Goal: Task Accomplishment & Management: Complete application form

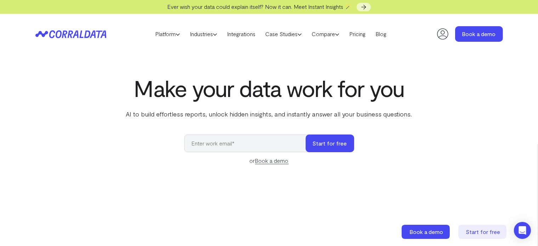
click at [237, 143] on input "email" at bounding box center [248, 143] width 128 height 18
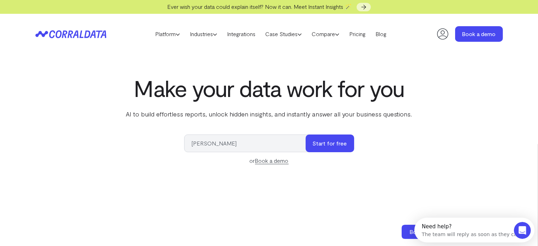
type input "[PERSON_NAME][EMAIL_ADDRESS][PERSON_NAME][PERSON_NAME][DOMAIN_NAME]"
click at [338, 146] on button "Start for free" at bounding box center [329, 143] width 48 height 18
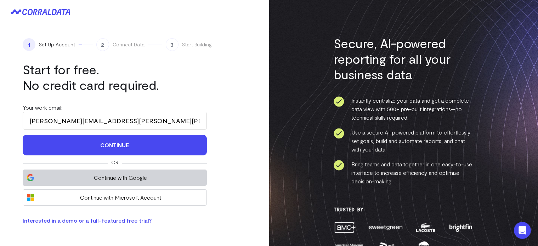
click at [123, 177] on span "Continue with Google" at bounding box center [120, 177] width 165 height 8
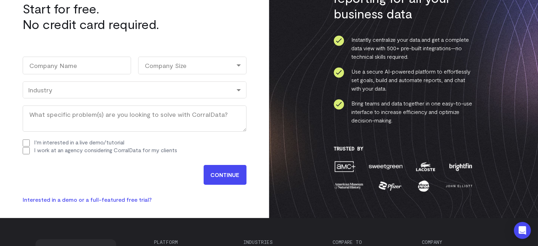
scroll to position [58, 0]
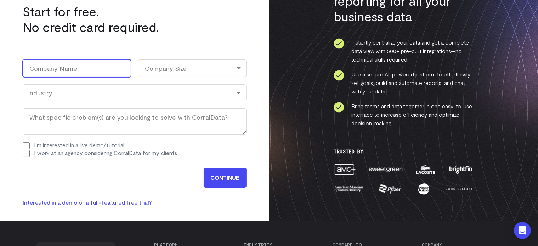
click at [92, 70] on input "Company Name (Required)" at bounding box center [77, 68] width 108 height 18
type input "RCHS"
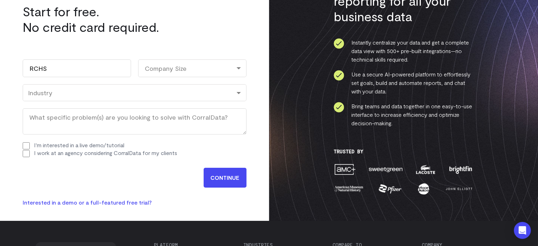
click at [157, 71] on div "Company Size" at bounding box center [192, 68] width 108 height 18
click at [163, 113] on li "11-100" at bounding box center [192, 113] width 108 height 15
select select "11-100"
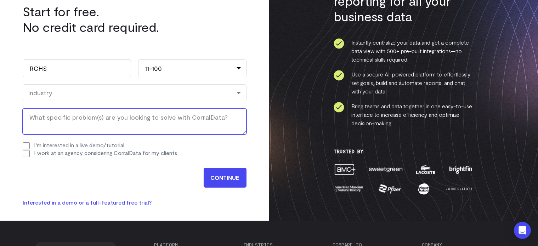
click at [167, 119] on textarea "What specific problem(s) are you looking to solve with CorralData? (Required)" at bounding box center [135, 121] width 224 height 26
click at [166, 90] on div "Industry" at bounding box center [134, 93] width 213 height 8
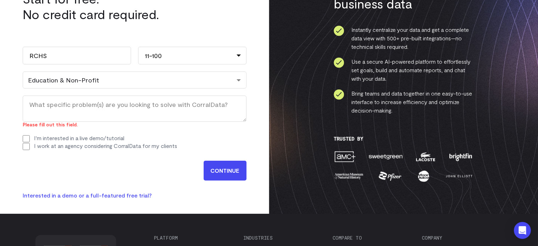
scroll to position [0, 0]
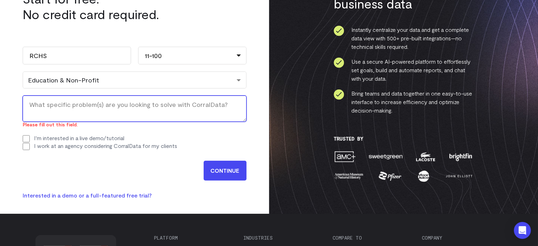
click at [164, 108] on textarea "What specific problem(s) are you looking to solve with CorralData? (Required)" at bounding box center [135, 109] width 224 height 26
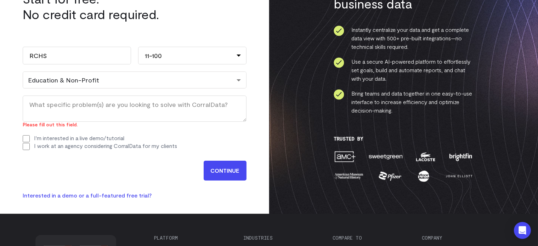
click at [220, 170] on input "CONTINUE" at bounding box center [224, 171] width 43 height 20
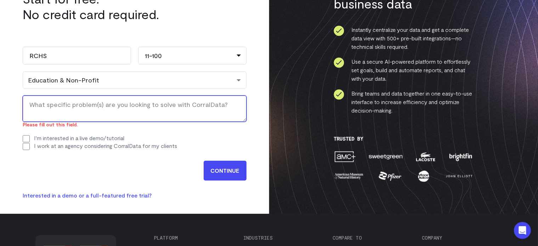
click at [180, 104] on textarea "What specific problem(s) are you looking to solve with CorralData? (Required)" at bounding box center [135, 109] width 224 height 26
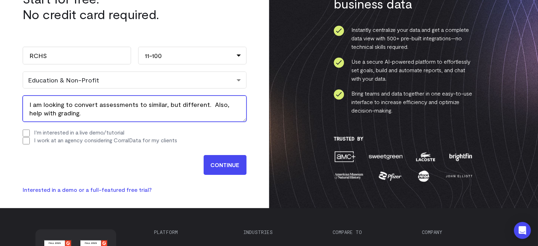
type textarea "I am looking to convert assessments to similar, but different. Also, help with …"
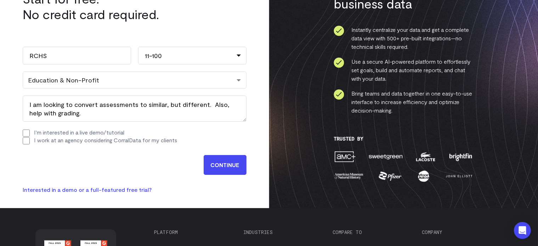
click at [223, 160] on input "CONTINUE" at bounding box center [224, 165] width 43 height 20
